Goal: Transaction & Acquisition: Purchase product/service

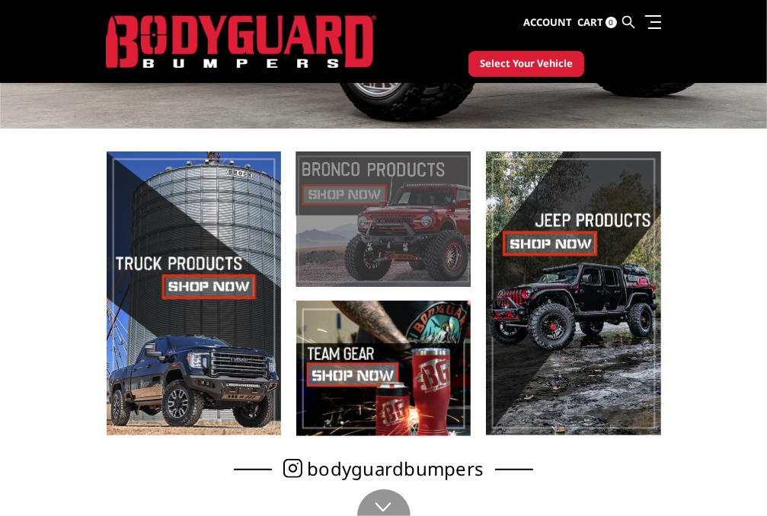
scroll to position [389, 0]
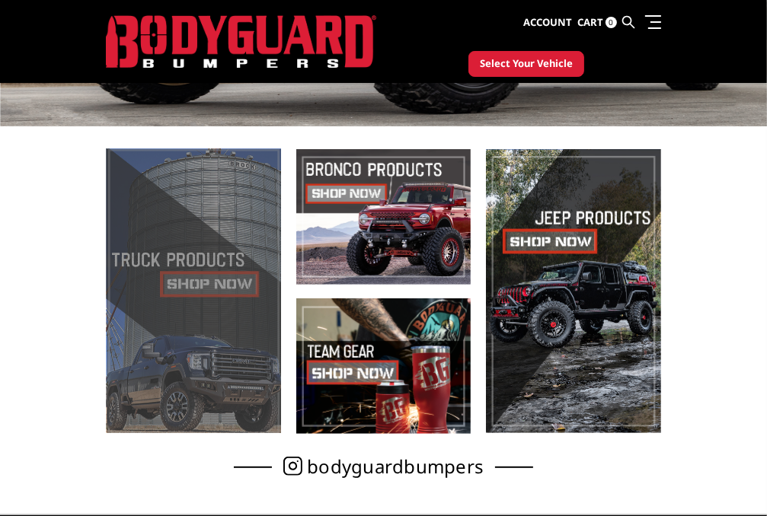
click at [167, 343] on span at bounding box center [194, 291] width 174 height 284
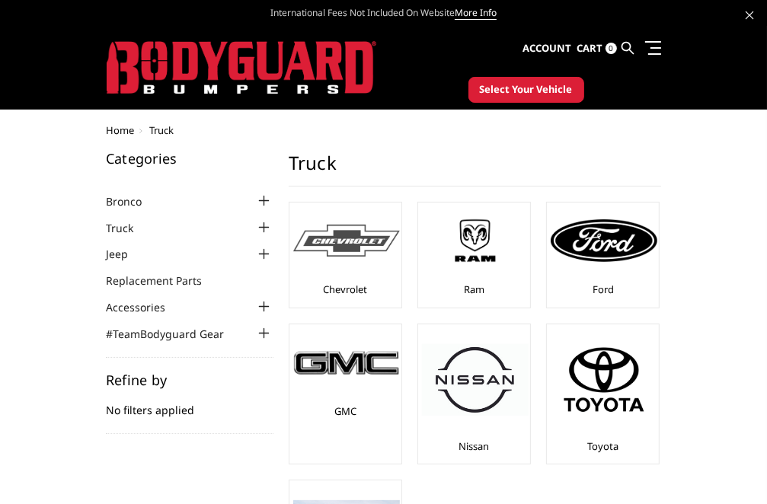
click at [293, 234] on img at bounding box center [346, 241] width 107 height 33
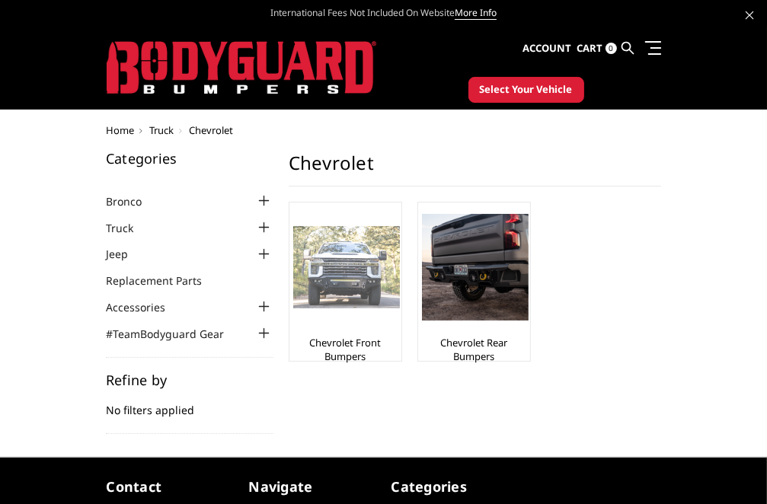
click at [293, 272] on img at bounding box center [346, 266] width 107 height 81
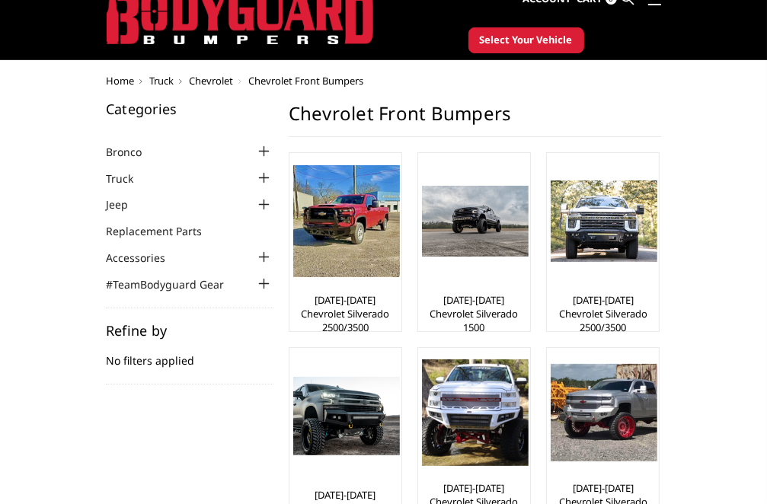
scroll to position [76, 0]
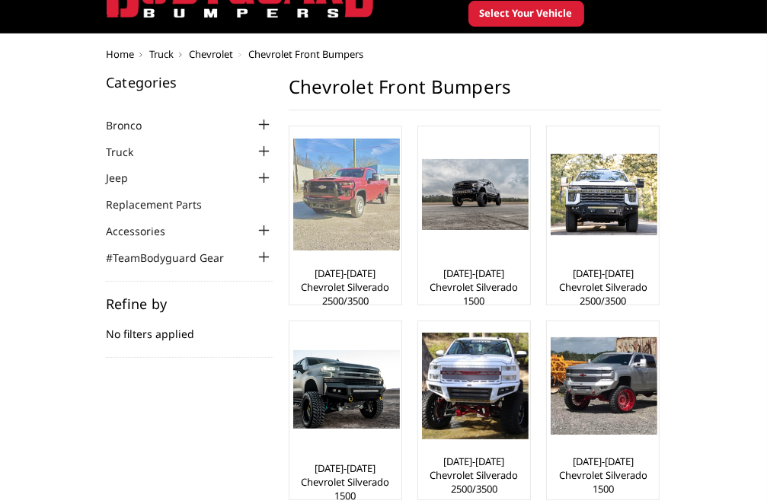
click at [293, 280] on link "[DATE]-[DATE] Chevrolet Silverado 2500/3500" at bounding box center [345, 286] width 104 height 41
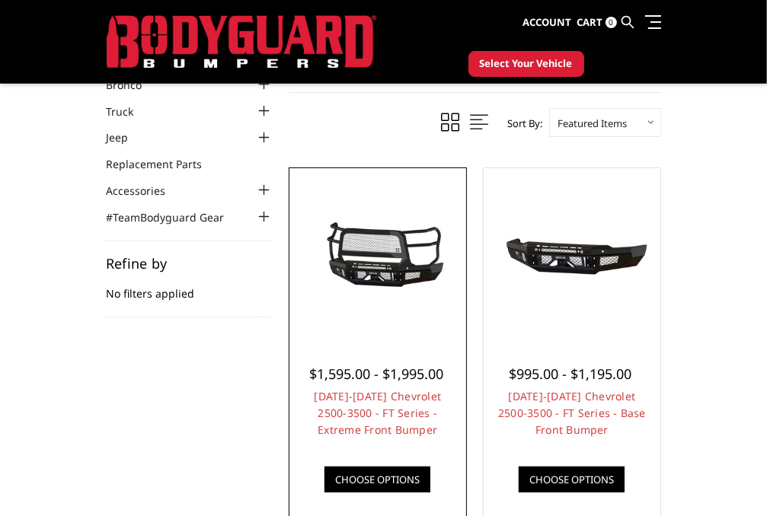
scroll to position [152, 0]
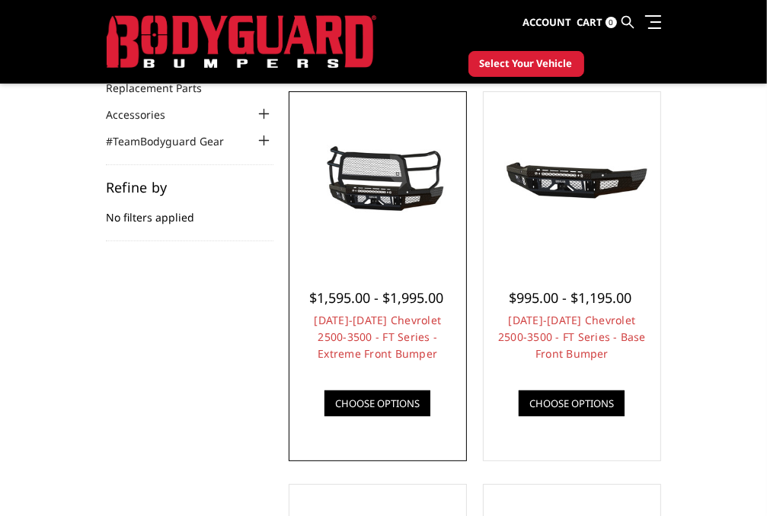
click at [324, 410] on link "Choose Options" at bounding box center [377, 404] width 106 height 26
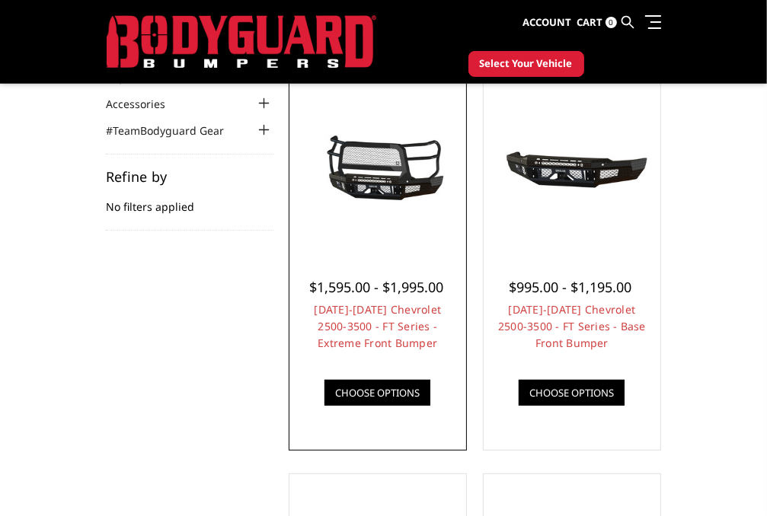
scroll to position [76, 0]
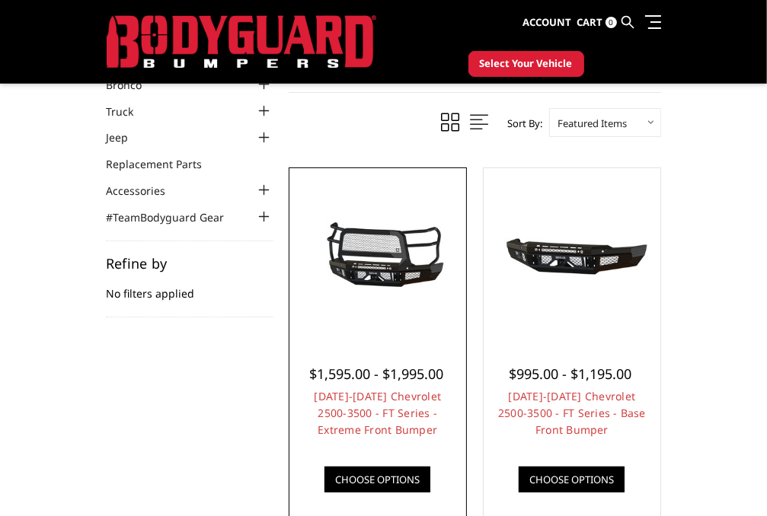
click at [324, 487] on link "Choose Options" at bounding box center [377, 480] width 106 height 26
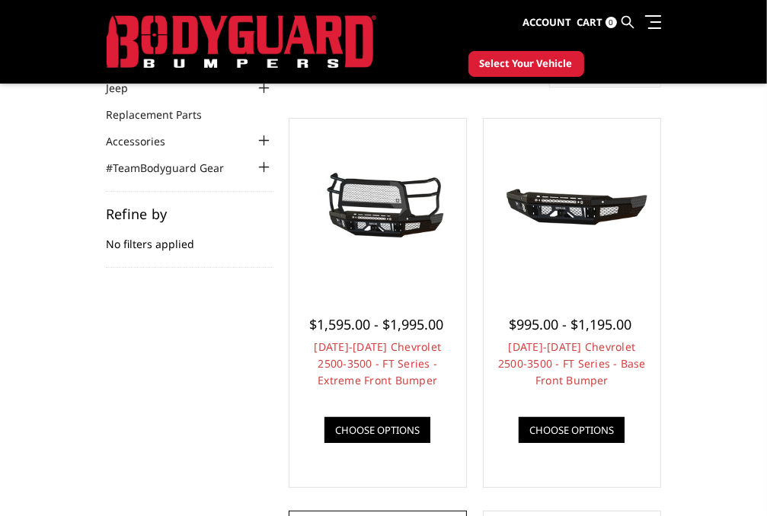
scroll to position [152, 0]
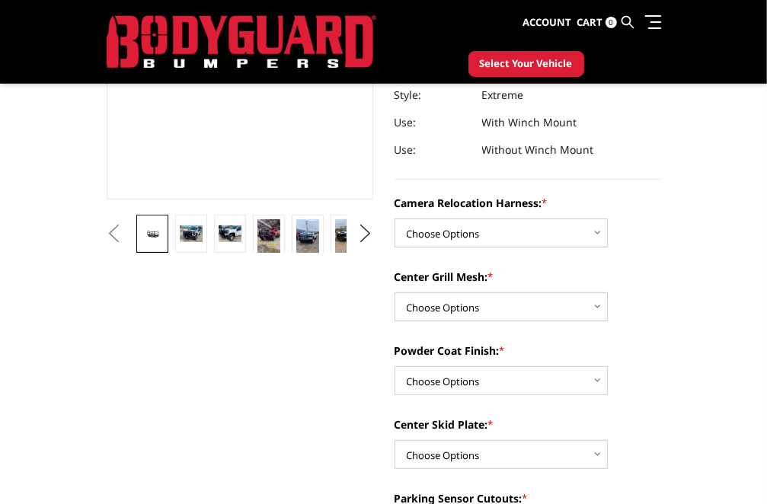
scroll to position [305, 0]
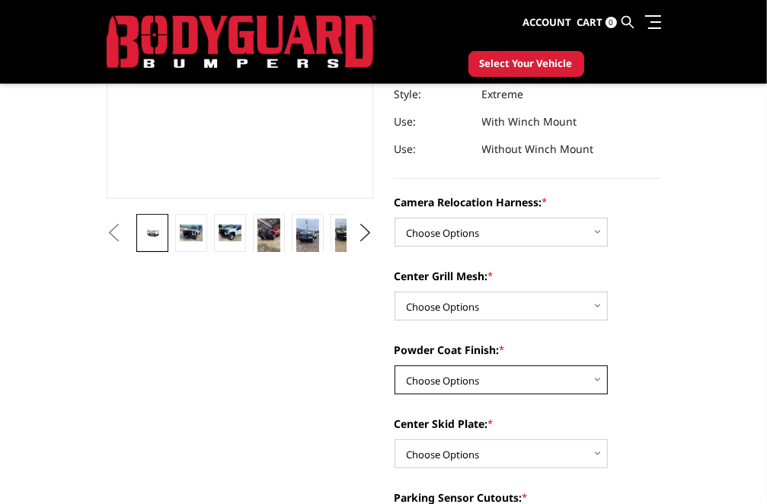
click at [394, 380] on select "Choose Options Textured Black Powder Coat Gloss Black Powder Coat Bare Metal" at bounding box center [500, 379] width 213 height 29
select select "3727"
click at [394, 365] on select "Choose Options Textured Black Powder Coat Gloss Black Powder Coat Bare Metal" at bounding box center [500, 379] width 213 height 29
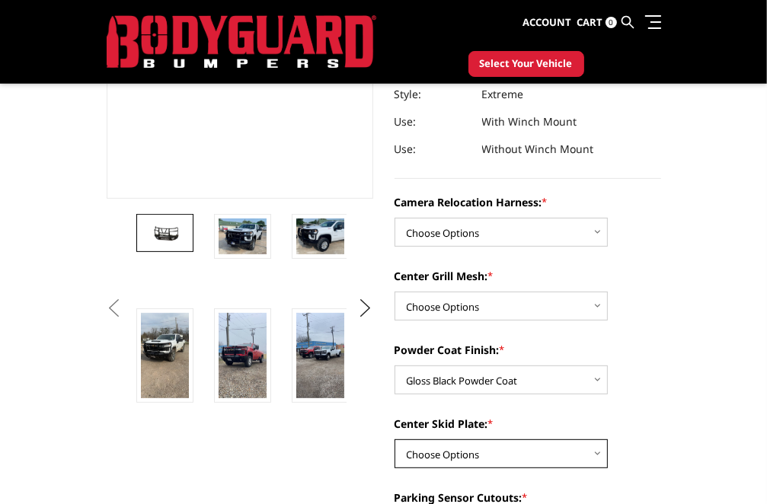
click at [399, 454] on select "Choose Options Winch Mount Skid Plate Standard Skid Plate (included) 2" Receive…" at bounding box center [500, 453] width 213 height 29
select select "3723"
click at [394, 439] on select "Choose Options Winch Mount Skid Plate Standard Skid Plate (included) 2" Receive…" at bounding box center [500, 453] width 213 height 29
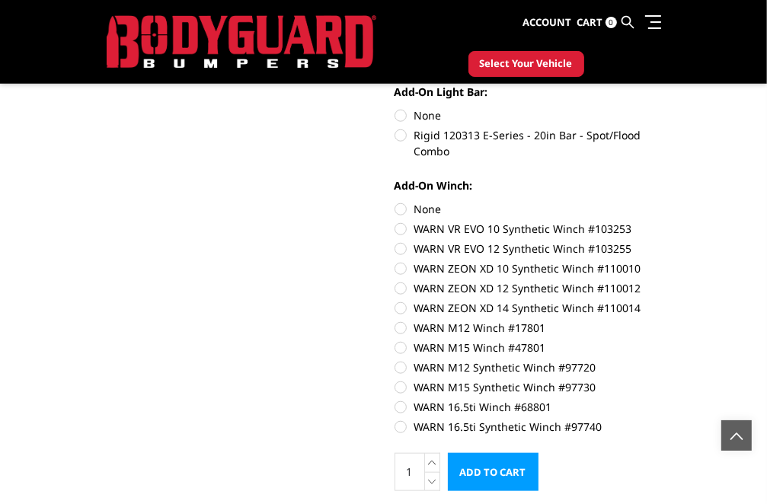
scroll to position [1066, 0]
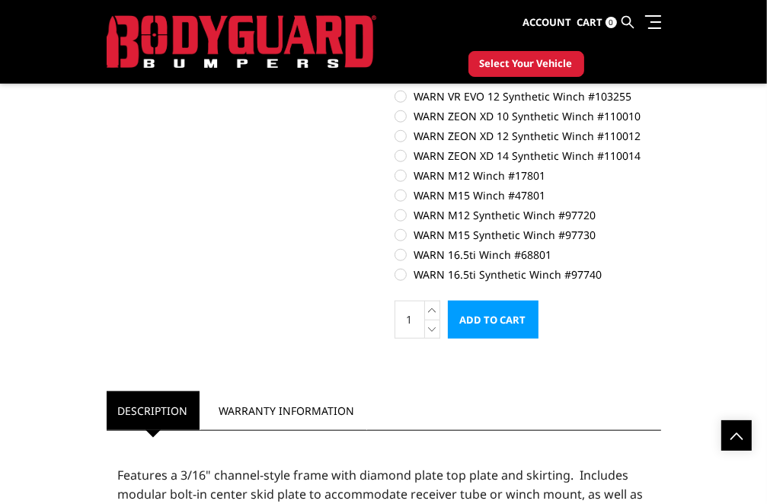
click at [448, 314] on input "Add to Cart" at bounding box center [493, 320] width 91 height 38
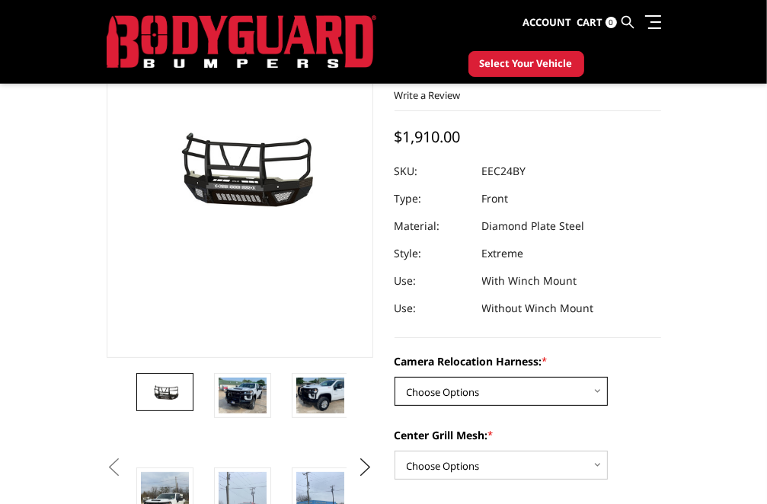
scroll to position [142, 0]
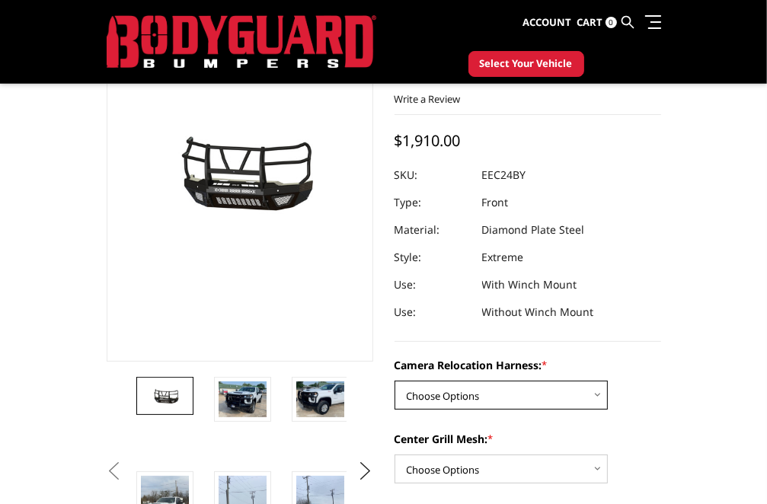
click at [394, 395] on select "Choose Options Without camera harness With camera harness" at bounding box center [500, 395] width 213 height 29
select select "3732"
click at [394, 381] on select "Choose Options Without camera harness With camera harness" at bounding box center [500, 395] width 213 height 29
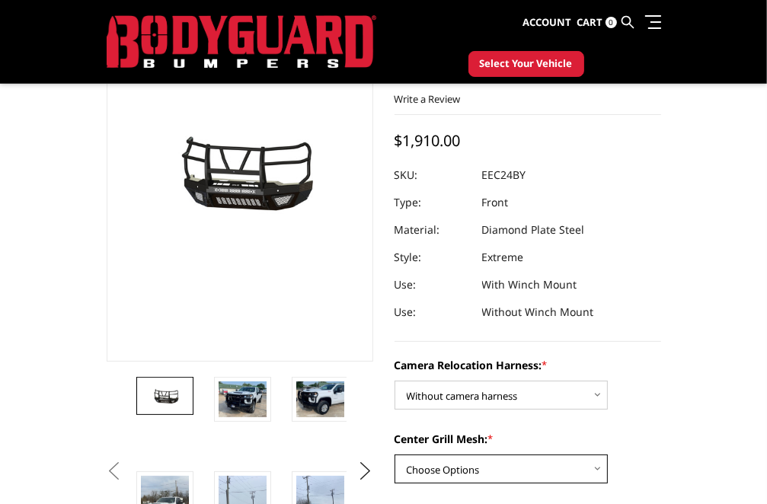
click at [394, 464] on select "Choose Options Without expanded metal With expanded metal" at bounding box center [500, 469] width 213 height 29
select select "3730"
click at [394, 455] on select "Choose Options Without expanded metal With expanded metal" at bounding box center [500, 469] width 213 height 29
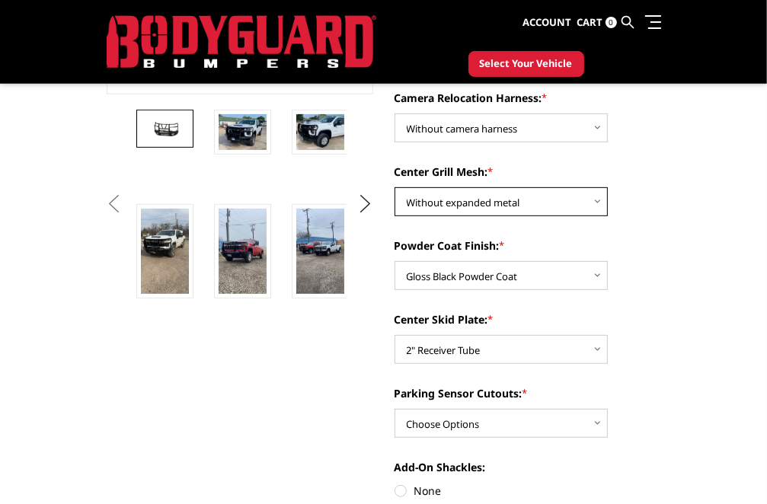
scroll to position [446, 0]
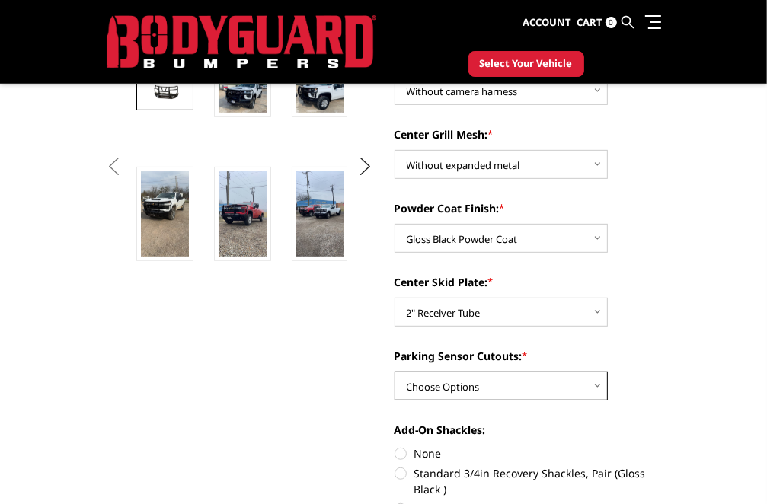
click at [394, 394] on select "Choose Options Yes - With Parking Sensor Cutouts" at bounding box center [500, 386] width 213 height 29
select select "3722"
click at [394, 372] on select "Choose Options Yes - With Parking Sensor Cutouts" at bounding box center [500, 386] width 213 height 29
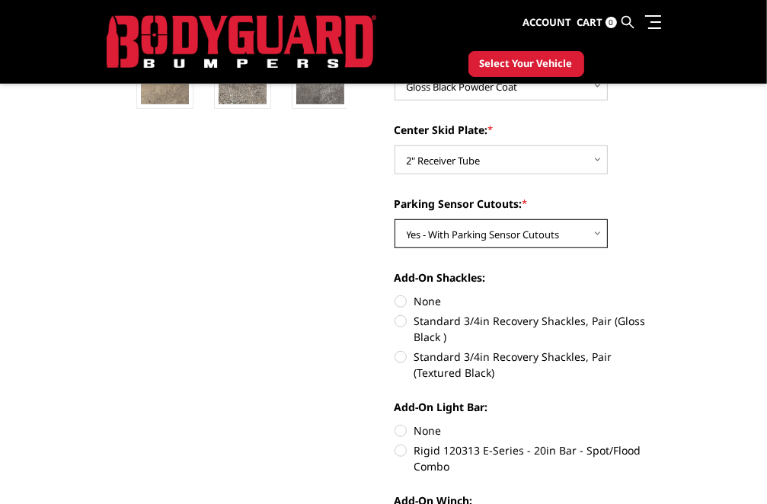
scroll to position [675, 0]
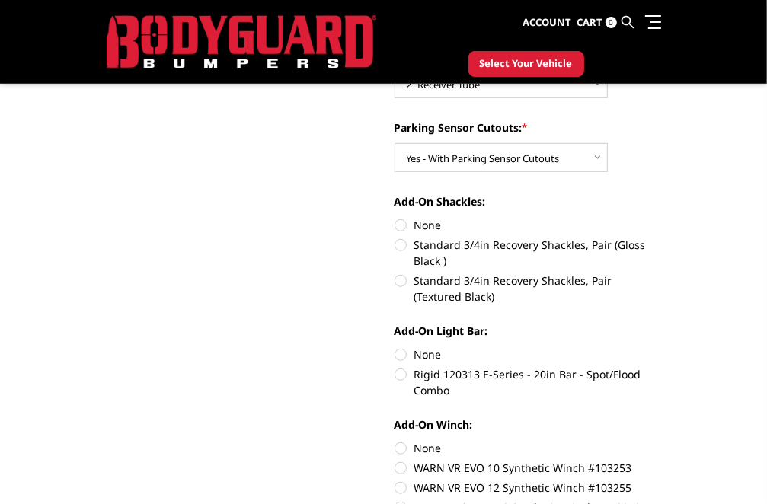
click at [394, 356] on label "None" at bounding box center [527, 354] width 266 height 16
click at [394, 347] on input "None" at bounding box center [394, 346] width 1 height 1
radio input "true"
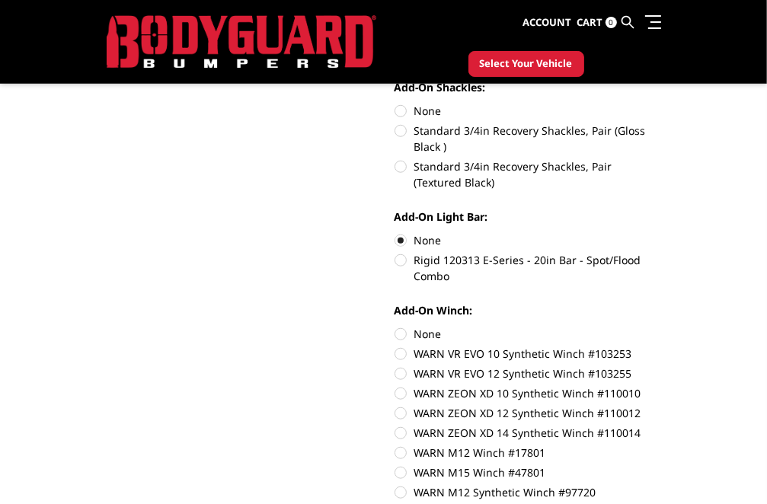
scroll to position [827, 0]
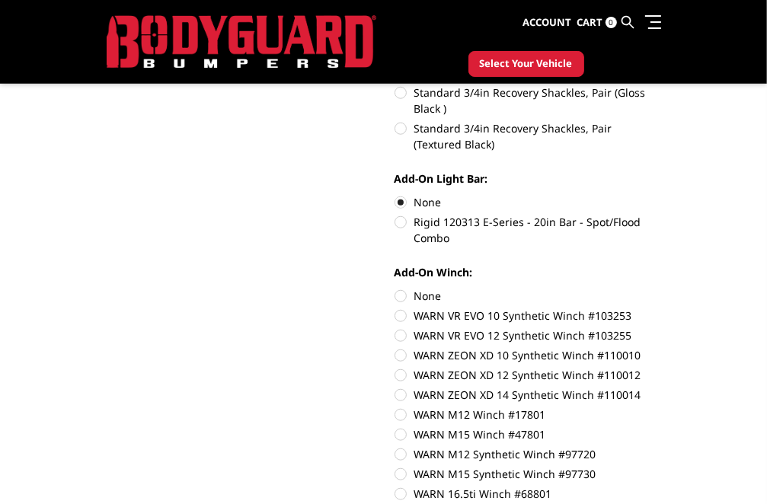
click at [394, 295] on label "None" at bounding box center [527, 296] width 266 height 16
click at [394, 289] on input "None" at bounding box center [394, 288] width 1 height 1
radio input "true"
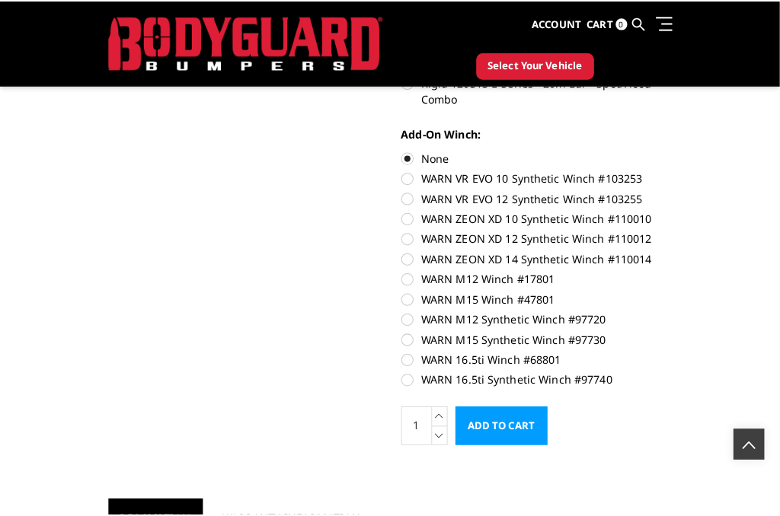
scroll to position [1066, 0]
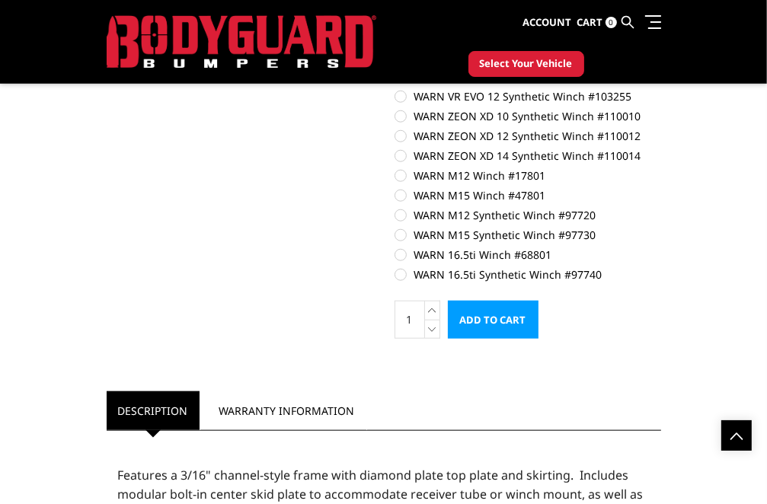
click at [448, 318] on input "Add to Cart" at bounding box center [493, 320] width 91 height 38
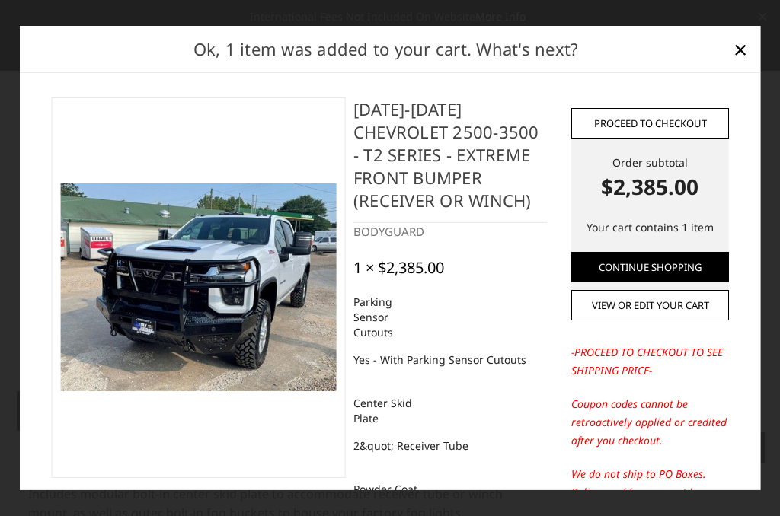
click at [658, 120] on link "Proceed to checkout" at bounding box center [649, 122] width 157 height 30
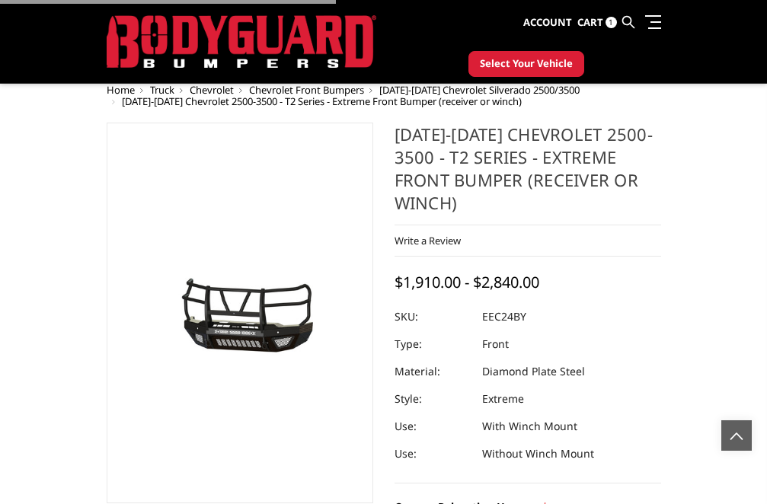
select select "3732"
select select "3730"
select select "3727"
select select "3723"
select select "3722"
